Goal: Information Seeking & Learning: Learn about a topic

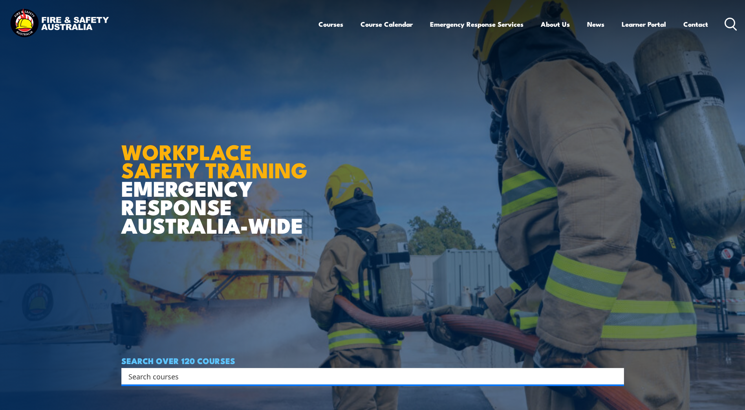
click at [248, 373] on input "Search input" at bounding box center [367, 376] width 479 height 12
type input "heights"
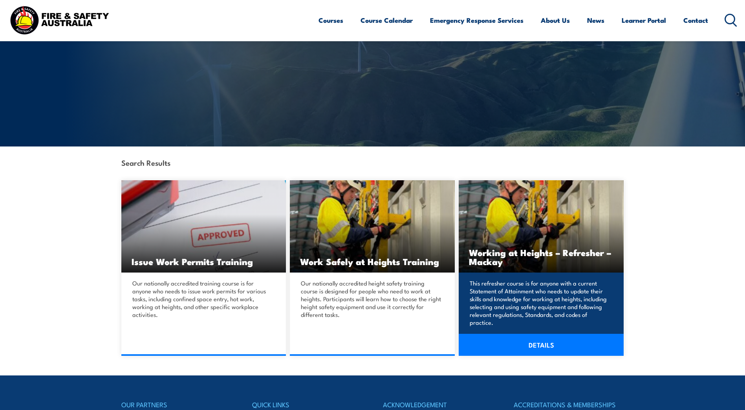
scroll to position [157, 0]
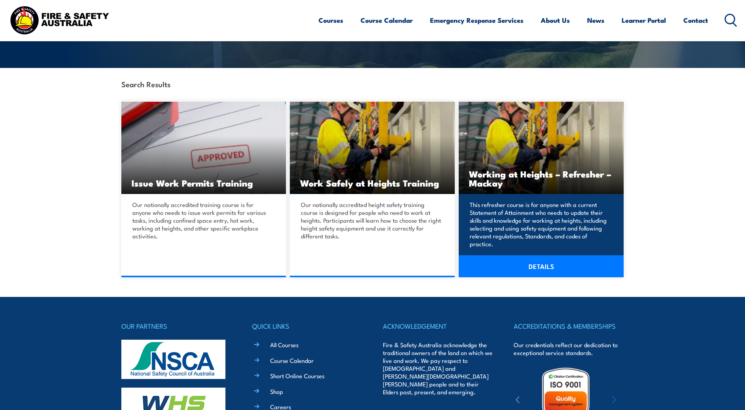
click at [523, 266] on link "DETAILS" at bounding box center [541, 266] width 165 height 22
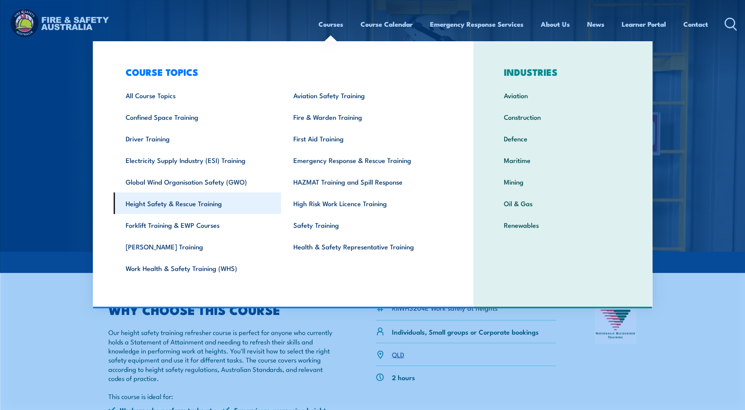
click at [165, 205] on link "Height Safety & Rescue Training" at bounding box center [198, 204] width 168 height 22
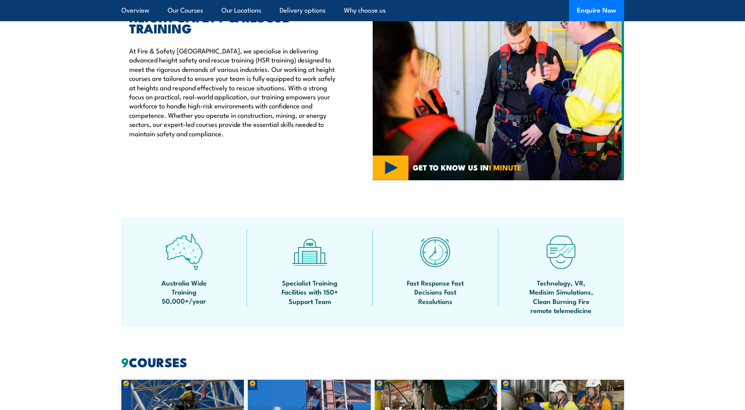
scroll to position [39, 0]
